Goal: Use online tool/utility: Utilize a website feature to perform a specific function

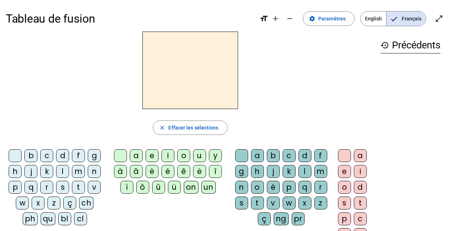
click at [79, 153] on div "f" at bounding box center [78, 155] width 13 height 13
drag, startPoint x: 166, startPoint y: 156, endPoint x: 173, endPoint y: 157, distance: 6.5
click at [166, 156] on div "i" at bounding box center [167, 155] width 13 height 13
click at [302, 170] on div "l" at bounding box center [304, 171] width 13 height 13
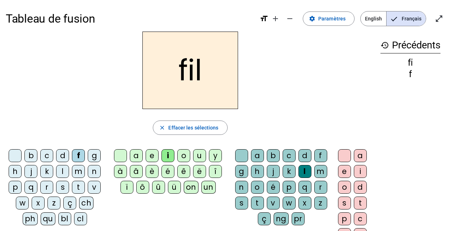
click at [63, 188] on div "s" at bounding box center [62, 187] width 13 height 13
click at [81, 171] on div "m" at bounding box center [78, 171] width 13 height 13
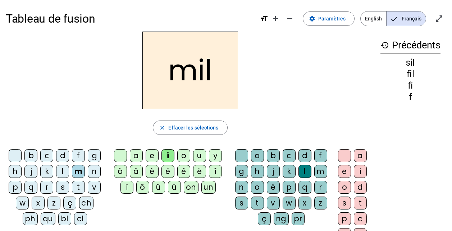
click at [238, 154] on div at bounding box center [241, 155] width 13 height 13
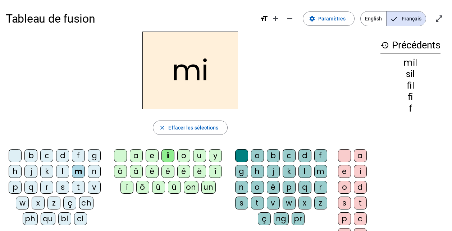
click at [59, 185] on div "s" at bounding box center [62, 187] width 13 height 13
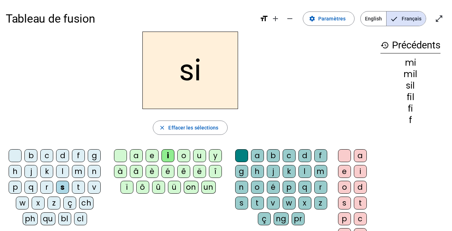
click at [91, 171] on div "n" at bounding box center [94, 171] width 13 height 13
click at [152, 155] on div "e" at bounding box center [152, 155] width 13 height 13
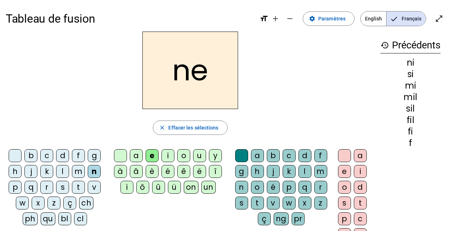
click at [79, 188] on div "t" at bounding box center [78, 187] width 13 height 13
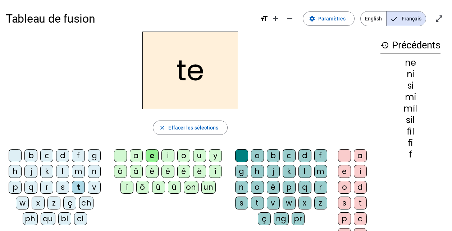
click at [61, 187] on div "s" at bounding box center [62, 187] width 13 height 13
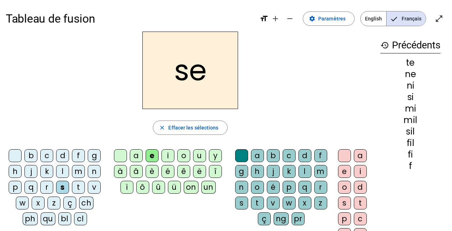
click at [64, 172] on div "l" at bounding box center [62, 171] width 13 height 13
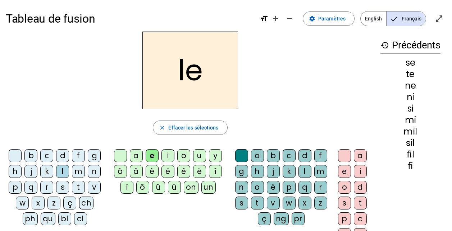
click at [203, 152] on div "u" at bounding box center [199, 155] width 13 height 13
click at [60, 185] on div "s" at bounding box center [62, 187] width 13 height 13
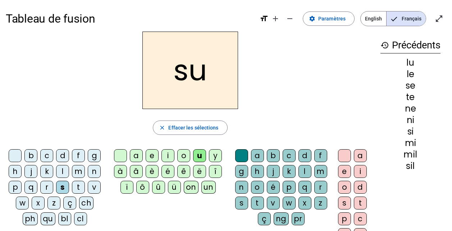
click at [75, 185] on div "t" at bounding box center [78, 187] width 13 height 13
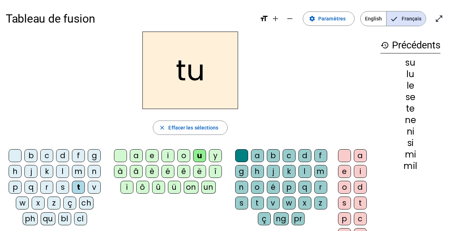
click at [136, 158] on div "a" at bounding box center [136, 155] width 13 height 13
click at [56, 185] on div "s" at bounding box center [62, 187] width 13 height 13
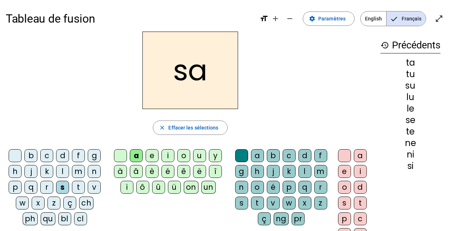
click at [64, 172] on div "l" at bounding box center [62, 171] width 13 height 13
click at [75, 172] on div "m" at bounding box center [78, 171] width 13 height 13
